Goal: Information Seeking & Learning: Learn about a topic

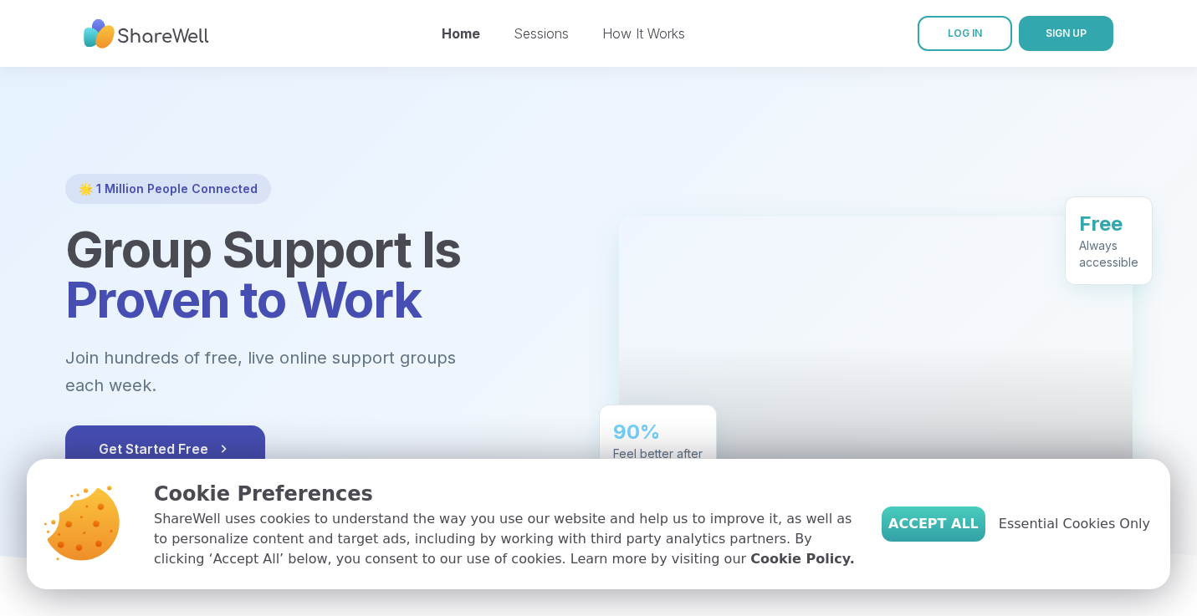
click at [965, 527] on span "Accept All" at bounding box center [933, 524] width 90 height 20
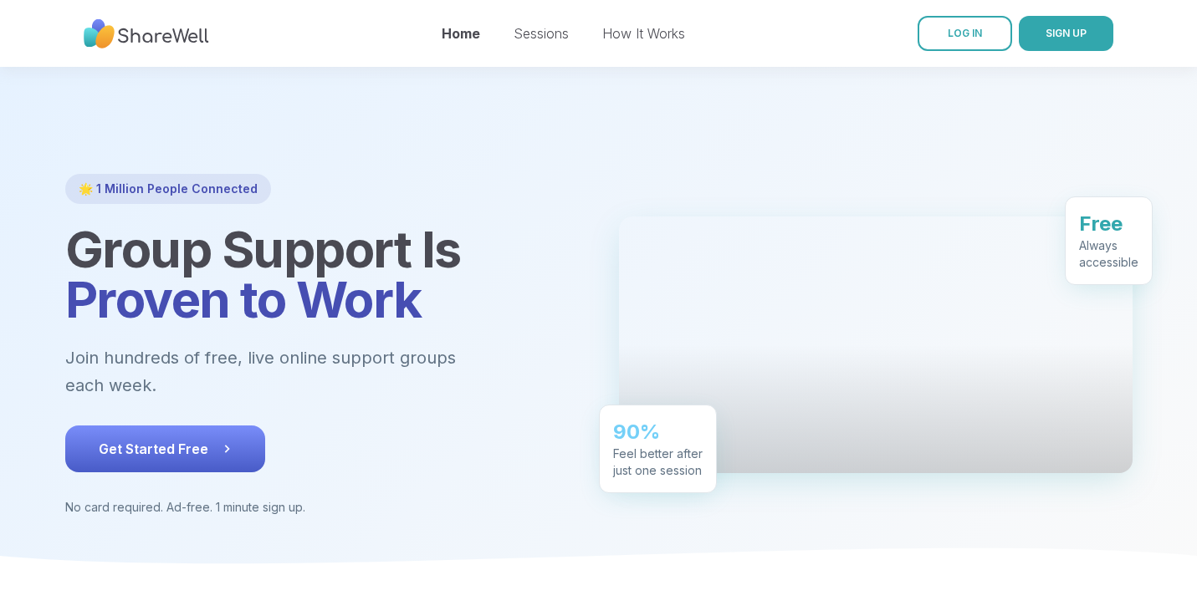
click at [253, 426] on button "Get Started Free" at bounding box center [165, 449] width 200 height 47
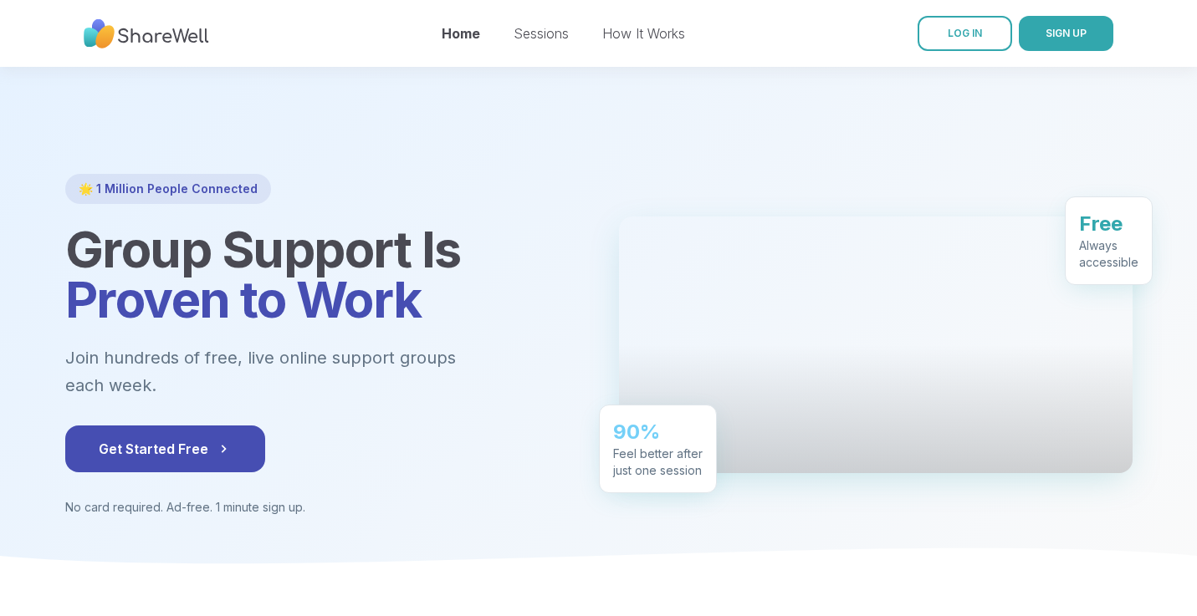
click at [536, 41] on div "Sessions" at bounding box center [541, 33] width 55 height 20
click at [534, 34] on link "Sessions" at bounding box center [541, 33] width 55 height 17
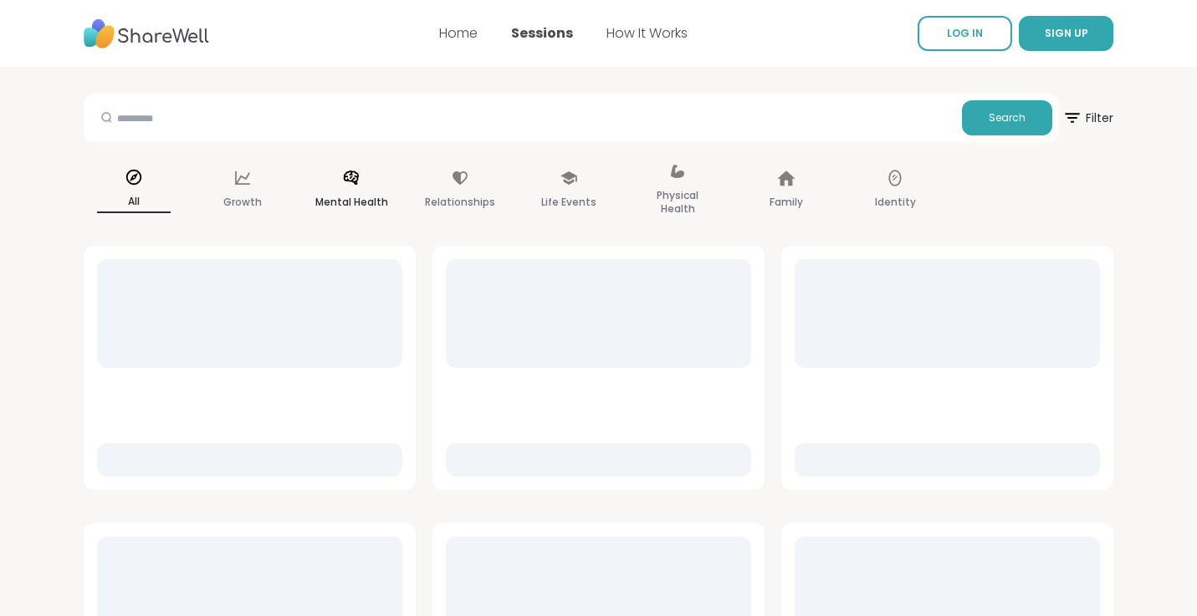
click at [342, 180] on icon at bounding box center [351, 178] width 18 height 18
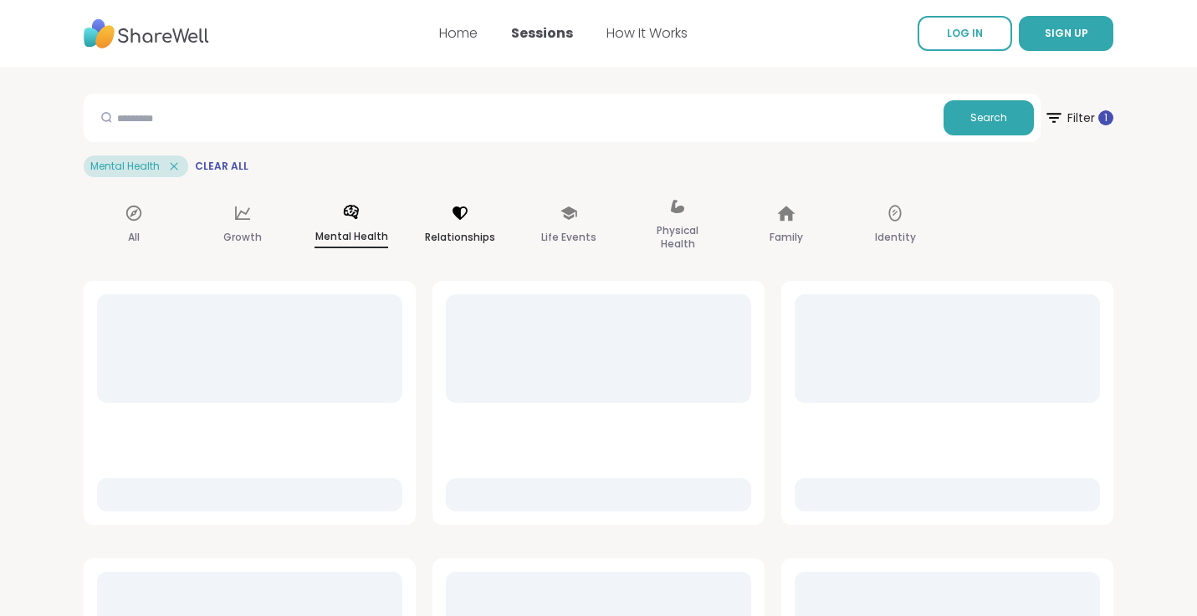
click at [454, 213] on icon at bounding box center [460, 213] width 15 height 13
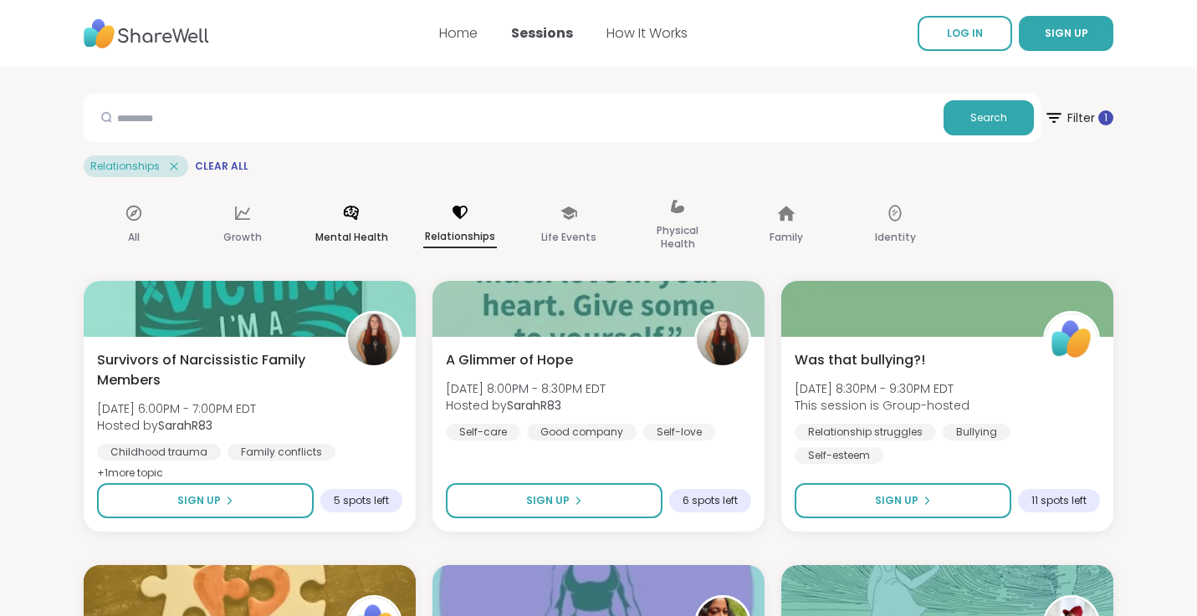
click at [359, 217] on icon at bounding box center [351, 213] width 18 height 18
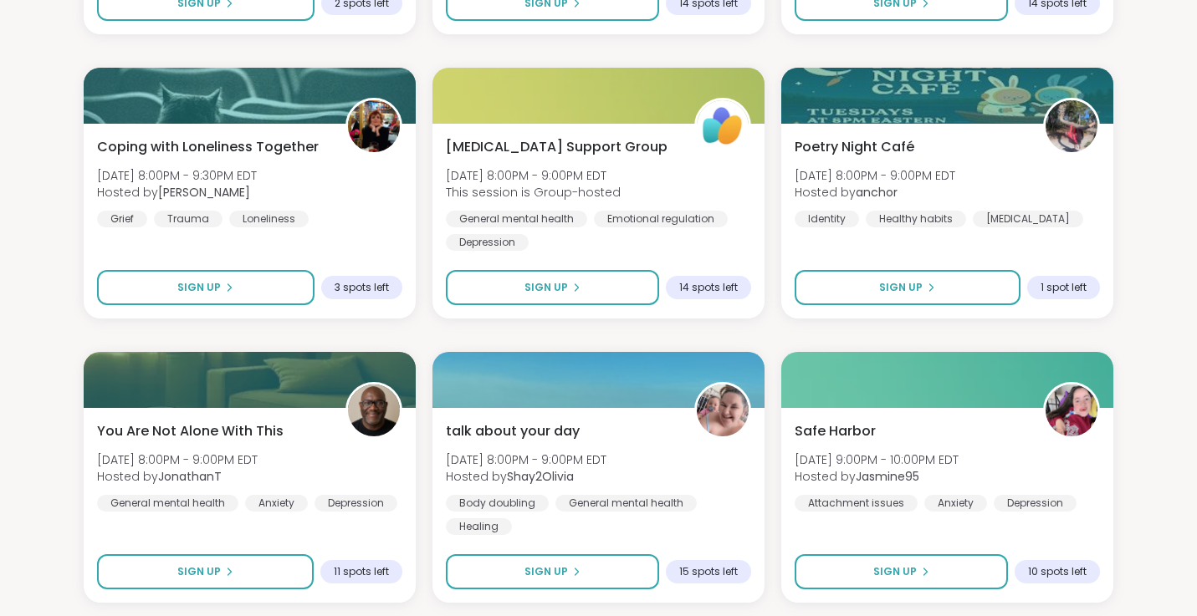
scroll to position [3271, 0]
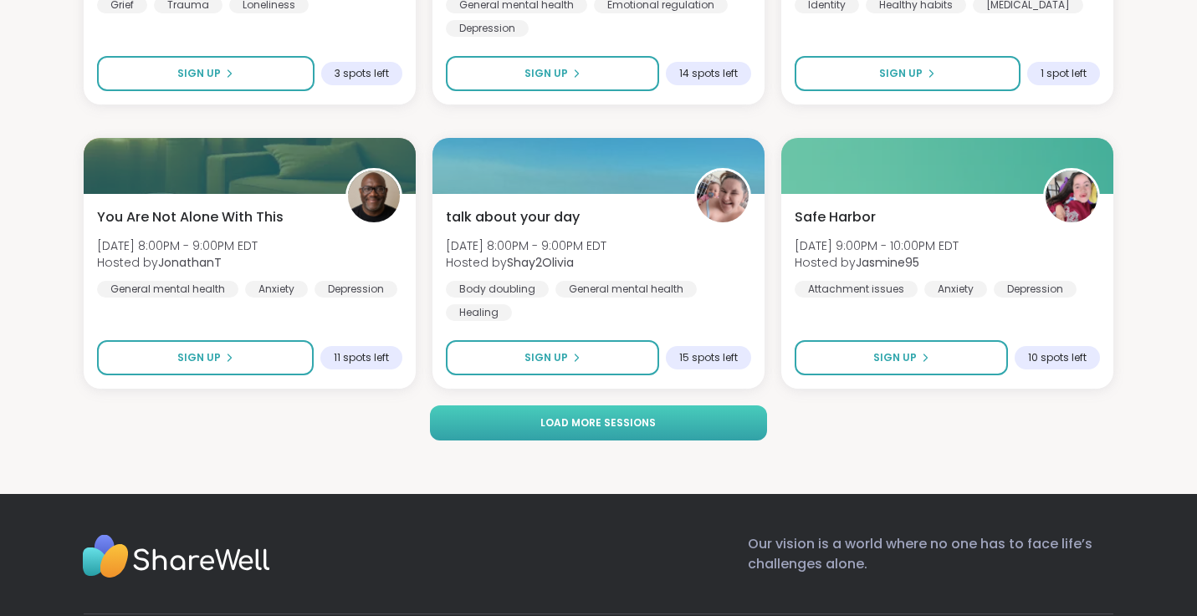
click at [488, 418] on button "Load more sessions" at bounding box center [598, 423] width 336 height 35
